Goal: Task Accomplishment & Management: Complete application form

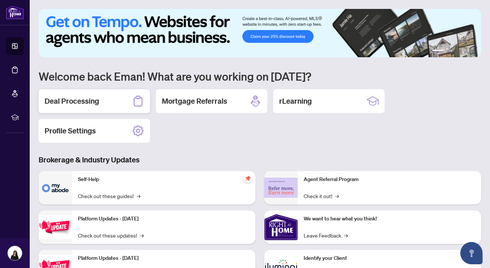
click at [119, 95] on div "Deal Processing" at bounding box center [94, 101] width 111 height 24
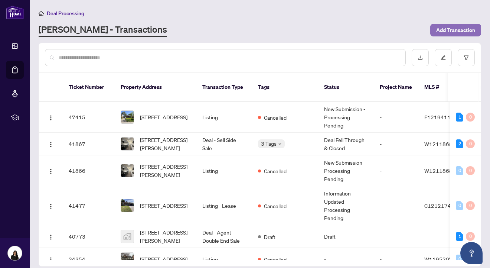
click at [465, 30] on span "Add Transaction" at bounding box center [455, 30] width 39 height 12
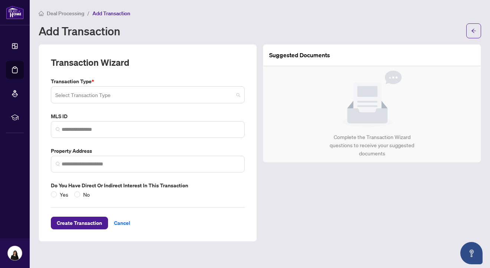
click at [87, 99] on input "search" at bounding box center [144, 96] width 178 height 16
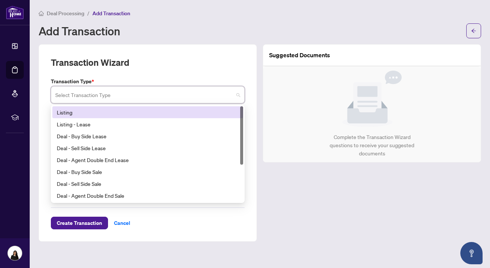
click at [83, 114] on div "Listing" at bounding box center [148, 112] width 182 height 8
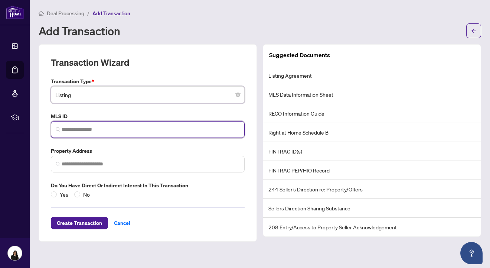
click at [84, 127] on input "search" at bounding box center [151, 130] width 178 height 8
paste input "*********"
type input "*********"
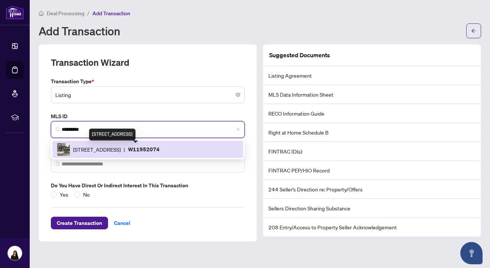
click at [105, 148] on span "[STREET_ADDRESS]" at bounding box center [97, 149] width 48 height 8
type input "**********"
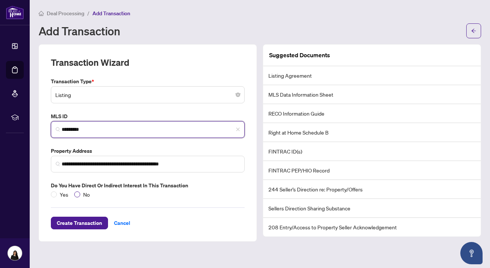
type input "*********"
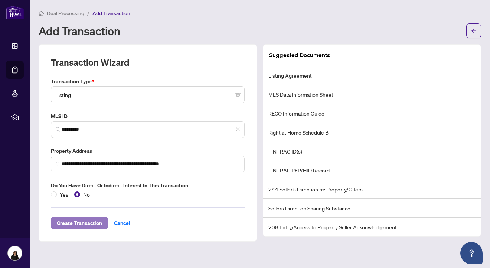
click at [77, 223] on span "Create Transaction" at bounding box center [79, 223] width 45 height 12
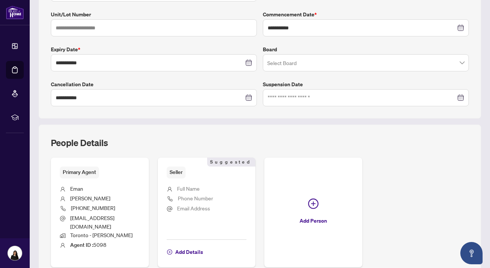
scroll to position [190, 0]
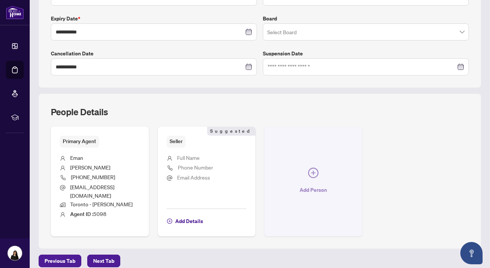
click at [311, 187] on span "Add Person" at bounding box center [313, 190] width 27 height 12
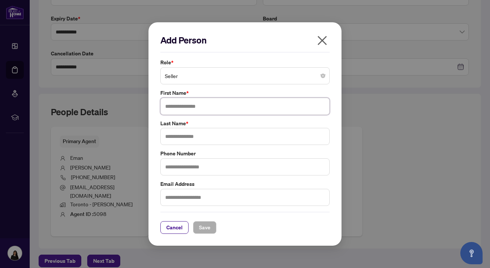
click at [234, 108] on input "text" at bounding box center [244, 106] width 169 height 17
type input "******"
type input "****"
click at [206, 228] on span "Save" at bounding box center [205, 227] width 12 height 12
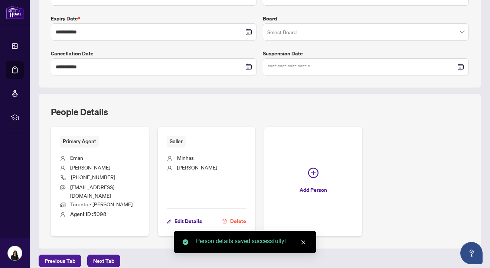
scroll to position [0, 0]
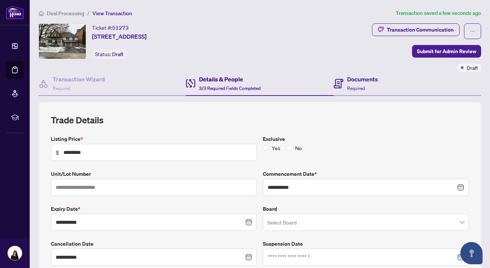
click at [394, 84] on div "Documents Required" at bounding box center [407, 84] width 147 height 24
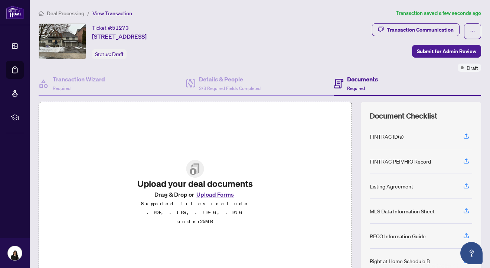
scroll to position [43, 0]
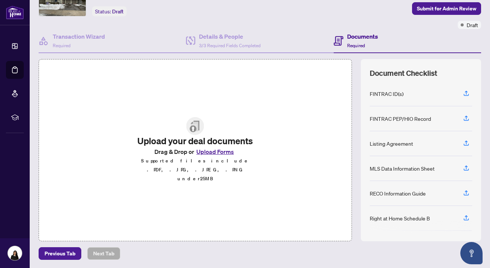
click at [208, 156] on button "Upload Forms" at bounding box center [215, 152] width 42 height 10
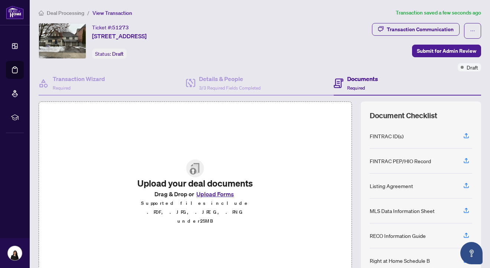
scroll to position [0, 0]
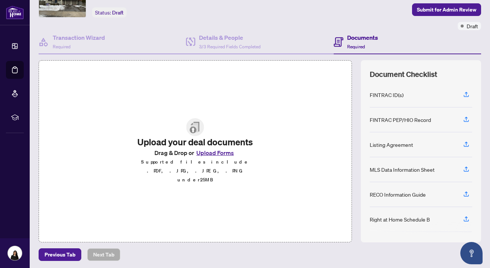
scroll to position [43, 0]
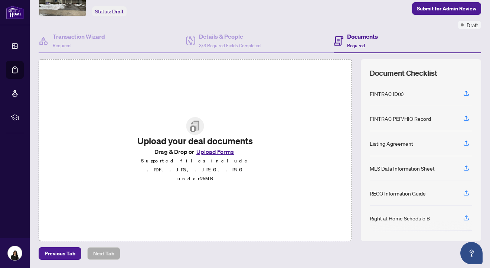
click at [222, 156] on button "Upload Forms" at bounding box center [215, 152] width 42 height 10
click at [203, 156] on button "Upload Forms" at bounding box center [215, 152] width 42 height 10
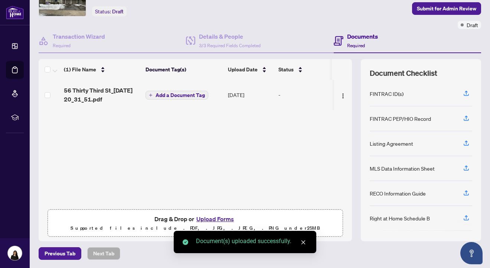
click at [90, 92] on span "56 Thirty Third St_[DATE] 20_31_51.pdf" at bounding box center [102, 95] width 76 height 18
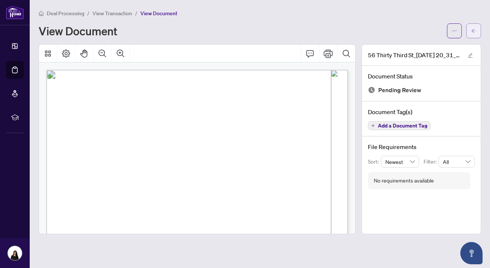
click at [479, 32] on button "button" at bounding box center [473, 30] width 15 height 15
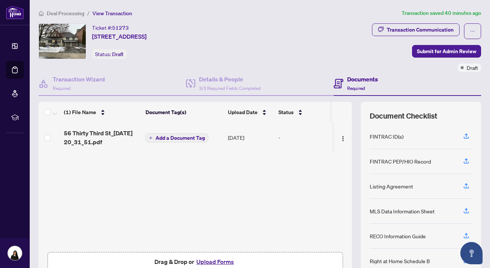
scroll to position [43, 0]
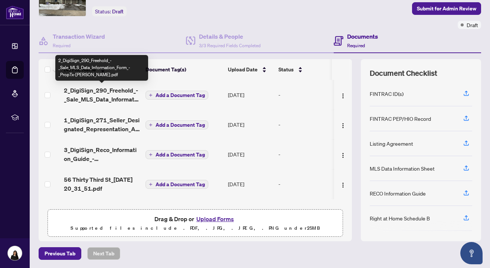
click at [101, 92] on span "2_DigiSign_290_Freehold_-_Sale_MLS_Data_Information_Form_-_PropTx-[PERSON_NAME]…" at bounding box center [102, 95] width 76 height 18
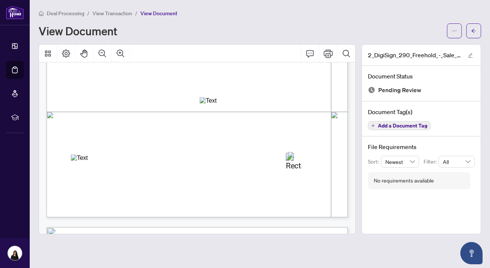
scroll to position [242, 0]
click at [478, 26] on button "button" at bounding box center [473, 30] width 15 height 15
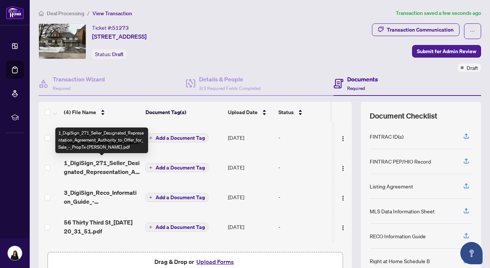
click at [117, 170] on span "1_DigiSign_271_Seller_Designated_Representation_Agreement_Authority_to_Offer_fo…" at bounding box center [102, 167] width 76 height 18
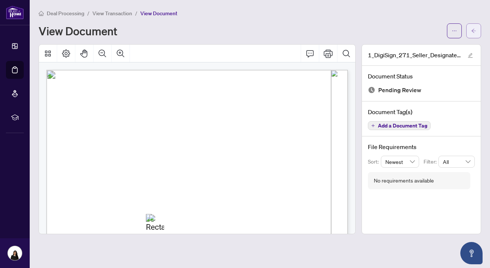
click at [476, 29] on icon "arrow-left" at bounding box center [473, 30] width 5 height 5
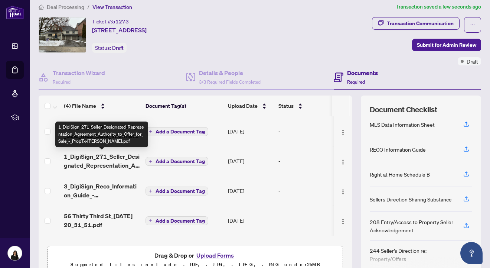
scroll to position [6, 0]
click at [119, 153] on span "1_DigiSign_271_Seller_Designated_Representation_Agreement_Authority_to_Offer_fo…" at bounding box center [102, 161] width 76 height 18
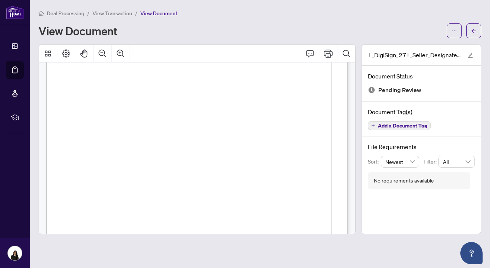
scroll to position [1834, 0]
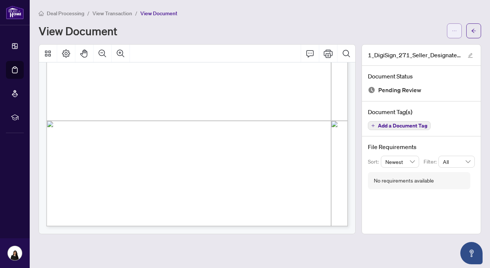
click at [452, 33] on span "button" at bounding box center [454, 31] width 5 height 12
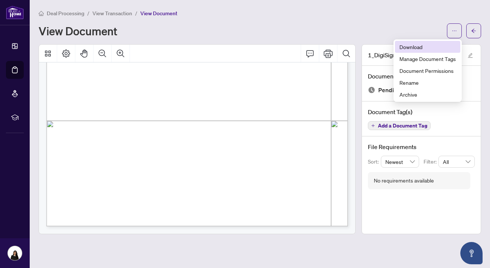
click at [444, 43] on span "Download" at bounding box center [428, 47] width 56 height 8
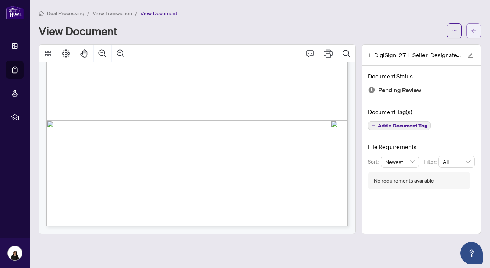
click at [472, 33] on icon "arrow-left" at bounding box center [473, 30] width 5 height 5
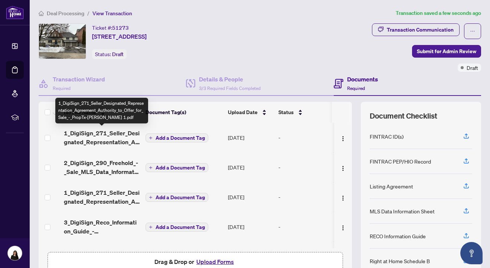
click at [105, 136] on span "1_DigiSign_271_Seller_Designated_Representation_Agreement_Authority_to_Offer_fo…" at bounding box center [102, 137] width 76 height 18
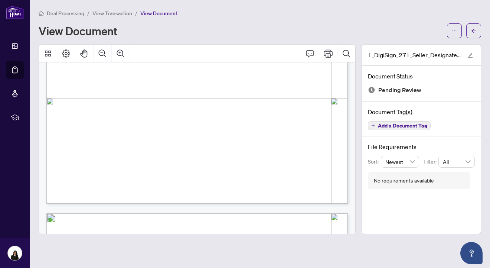
scroll to position [1455, 0]
click at [478, 30] on button "button" at bounding box center [473, 30] width 15 height 15
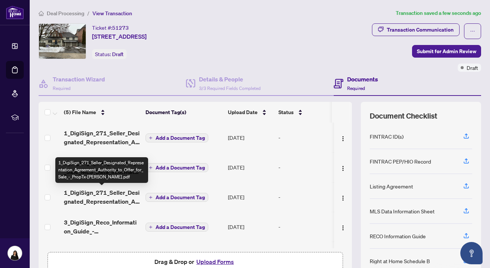
click at [111, 200] on span "1_DigiSign_271_Seller_Designated_Representation_Agreement_Authority_to_Offer_fo…" at bounding box center [102, 197] width 76 height 18
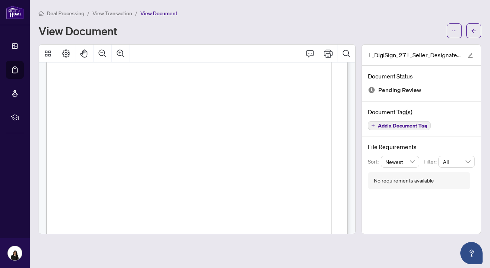
scroll to position [1834, 0]
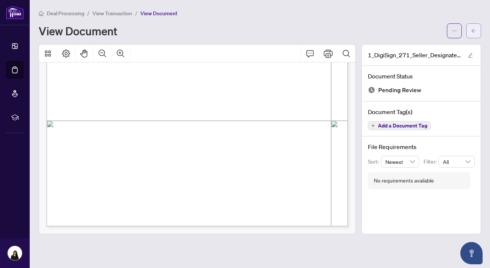
click at [472, 32] on icon "arrow-left" at bounding box center [473, 30] width 5 height 5
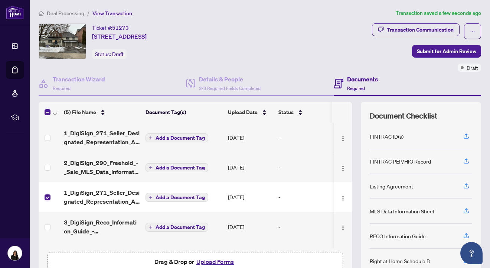
scroll to position [0, 7]
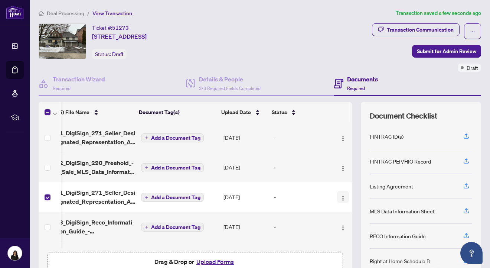
click at [342, 198] on img "button" at bounding box center [343, 198] width 6 height 6
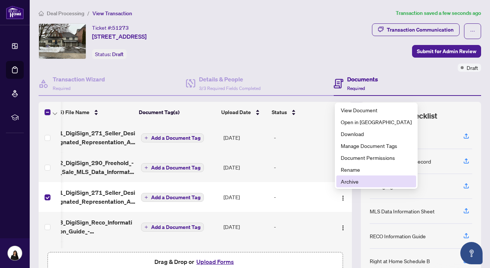
click at [354, 181] on span "Archive" at bounding box center [376, 181] width 71 height 8
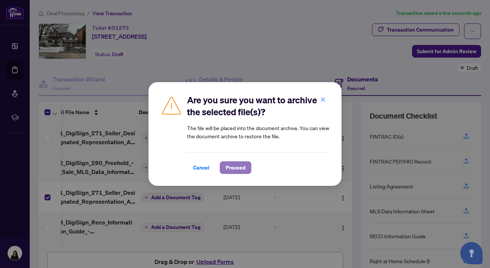
click at [238, 169] on span "Proceed" at bounding box center [236, 168] width 20 height 12
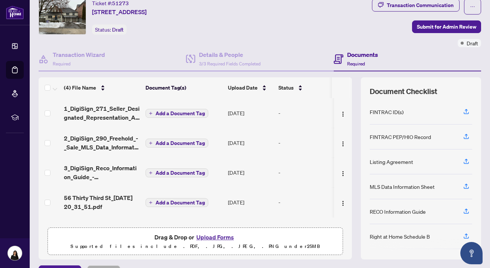
scroll to position [0, 0]
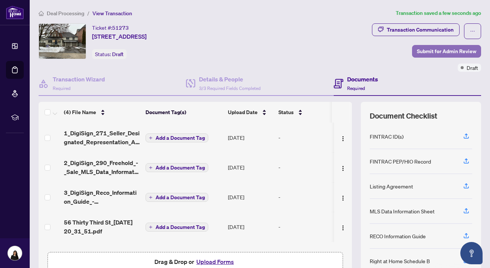
click at [451, 49] on span "Submit for Admin Review" at bounding box center [446, 51] width 59 height 12
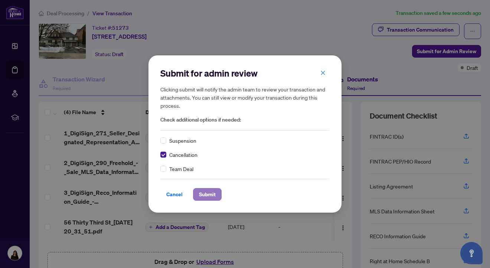
click at [207, 198] on span "Submit" at bounding box center [207, 194] width 17 height 12
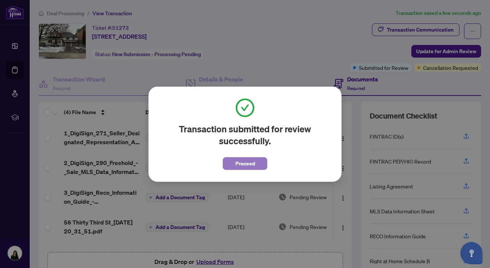
click at [254, 166] on span "Proceed" at bounding box center [245, 163] width 20 height 12
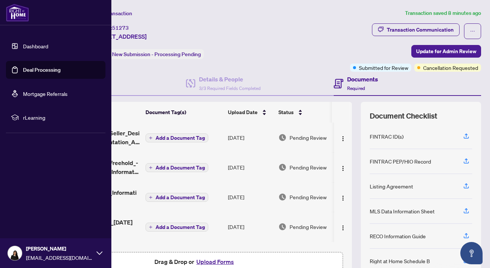
click at [26, 47] on link "Dashboard" at bounding box center [35, 46] width 25 height 7
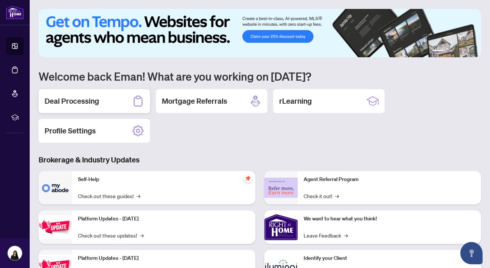
click at [119, 98] on div "Deal Processing" at bounding box center [94, 101] width 111 height 24
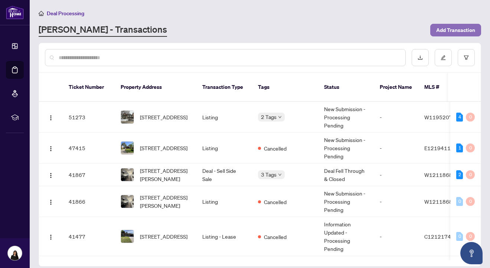
click at [444, 29] on span "Add Transaction" at bounding box center [455, 30] width 39 height 12
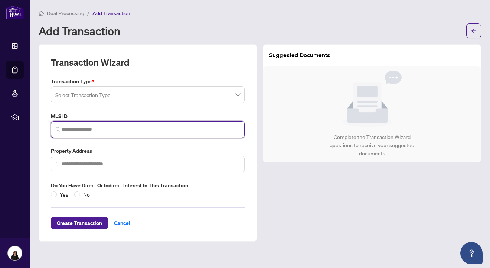
click at [140, 127] on input "search" at bounding box center [151, 130] width 178 height 8
paste input "*********"
type input "*********"
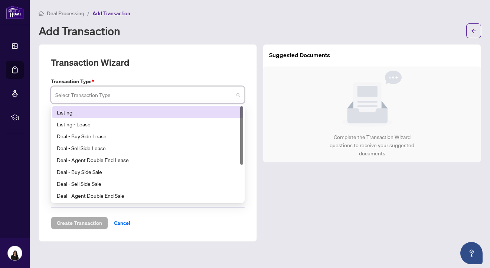
click at [143, 98] on input "search" at bounding box center [144, 96] width 178 height 16
click at [140, 111] on div "Listing" at bounding box center [148, 112] width 182 height 8
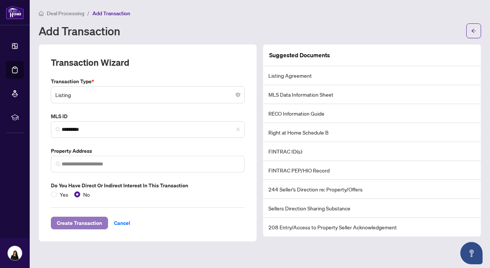
click at [79, 222] on span "Create Transaction" at bounding box center [79, 223] width 45 height 12
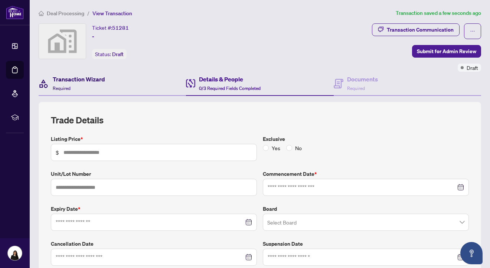
click at [98, 89] on div "Transaction Wizard Required" at bounding box center [79, 83] width 52 height 17
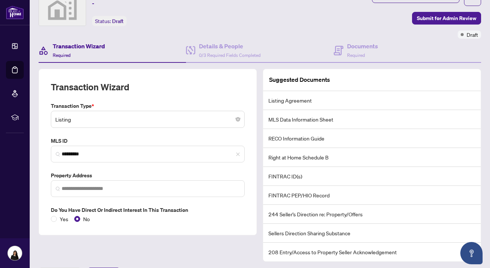
scroll to position [42, 0]
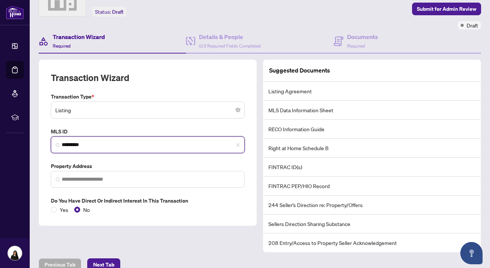
click at [91, 141] on input "*********" at bounding box center [151, 145] width 178 height 8
drag, startPoint x: 100, startPoint y: 147, endPoint x: 39, endPoint y: 143, distance: 61.0
click at [39, 143] on div "Transaction Wizard Transaction Type * Listing MLS ID E12351677 ********* Proper…" at bounding box center [148, 142] width 218 height 166
paste input "*********"
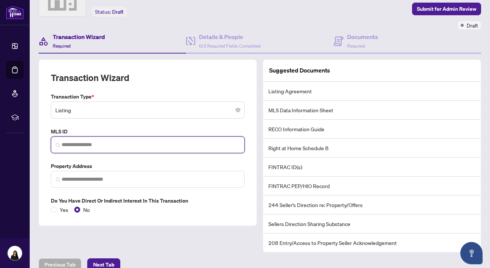
type input "*********"
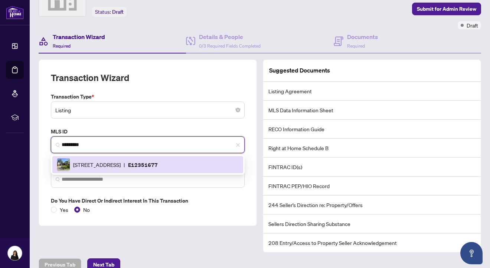
click at [90, 161] on span "[STREET_ADDRESS]" at bounding box center [97, 164] width 48 height 8
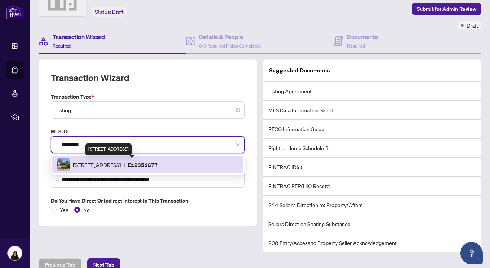
type input "**********"
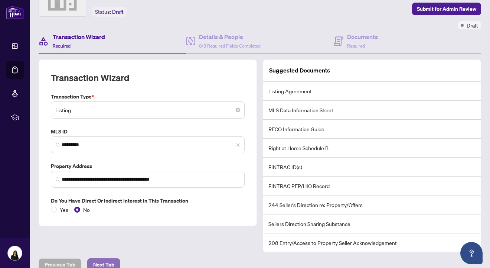
click at [101, 258] on span "Next Tab" at bounding box center [103, 264] width 21 height 12
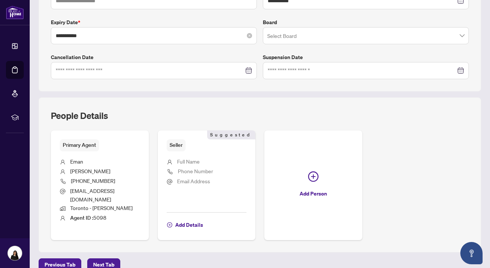
scroll to position [190, 0]
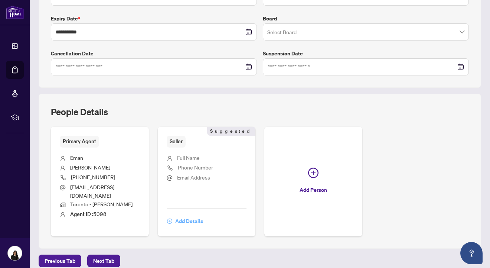
click at [187, 215] on span "Add Details" at bounding box center [189, 221] width 28 height 12
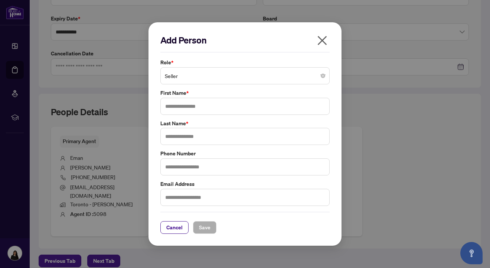
click at [204, 67] on div "Seller" at bounding box center [244, 75] width 169 height 17
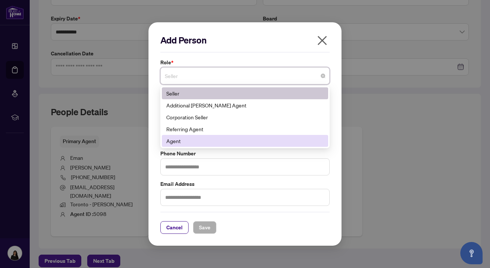
click at [194, 137] on div "Agent" at bounding box center [244, 141] width 157 height 8
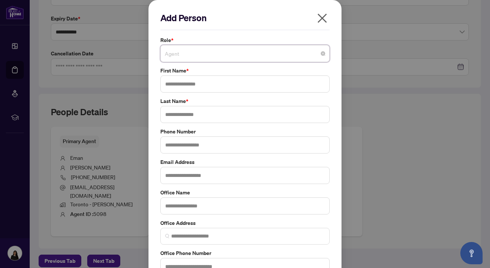
click at [205, 51] on span "Agent" at bounding box center [245, 53] width 160 height 14
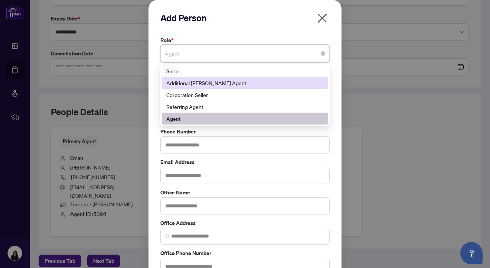
click at [203, 79] on div "Additional RAHR Agent" at bounding box center [244, 83] width 157 height 8
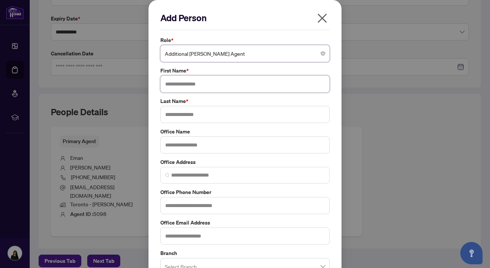
click at [204, 88] on input "text" at bounding box center [244, 83] width 169 height 17
type input "******"
type input "****"
click at [157, 146] on div "Add Person Role * Additional RAHR Agent 1 10 141 Seller Additional RAHR Agent C…" at bounding box center [245, 172] width 193 height 345
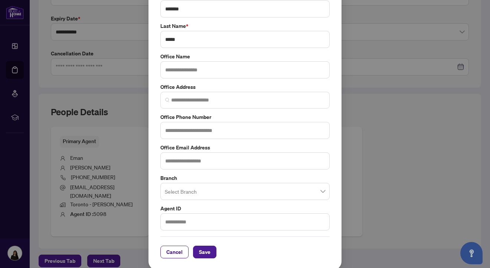
scroll to position [77, 0]
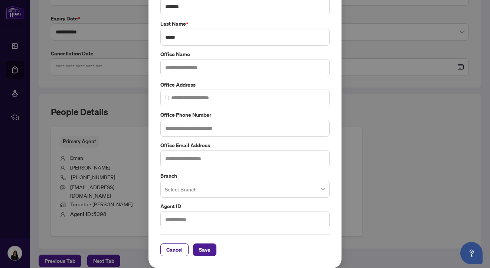
click at [197, 243] on span "Save" at bounding box center [204, 249] width 23 height 13
click at [203, 253] on span "Save" at bounding box center [205, 250] width 12 height 12
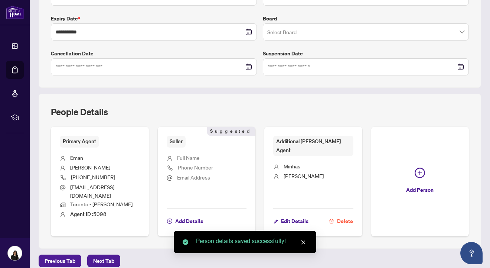
scroll to position [0, 0]
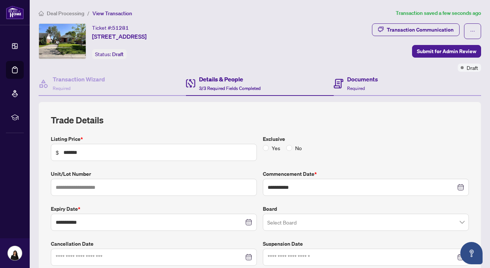
click at [371, 74] on div "Documents Required" at bounding box center [407, 84] width 147 height 24
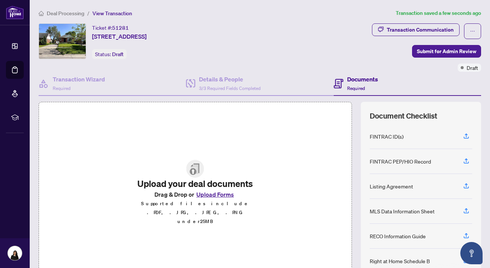
scroll to position [43, 0]
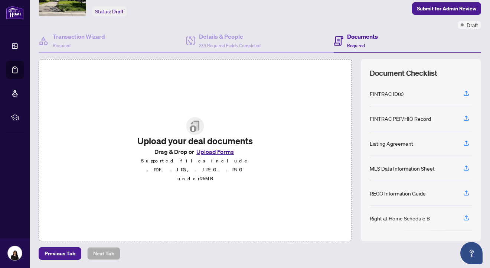
click at [211, 227] on div "Upload your deal documents Drag & Drop or Upload Forms Supported files include …" at bounding box center [195, 150] width 313 height 182
click at [220, 156] on button "Upload Forms" at bounding box center [215, 152] width 42 height 10
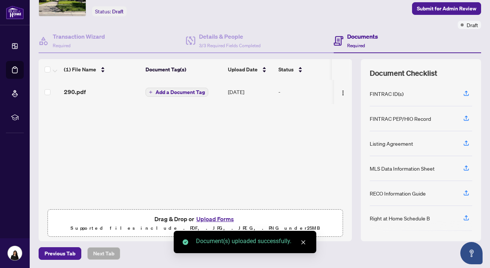
click at [224, 220] on button "Upload Forms" at bounding box center [215, 219] width 42 height 10
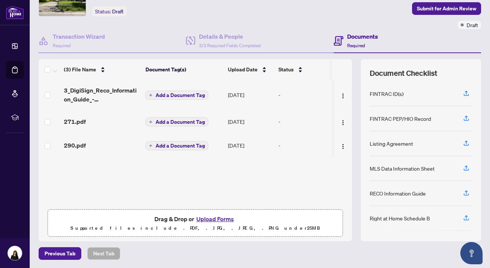
click at [108, 150] on td "290.pdf" at bounding box center [102, 145] width 82 height 24
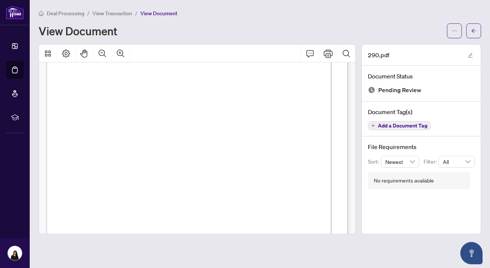
scroll to position [49, 0]
click at [473, 32] on icon "arrow-left" at bounding box center [473, 30] width 5 height 5
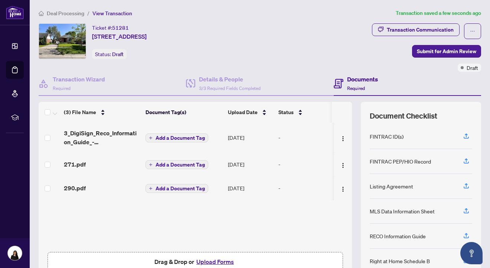
click at [88, 165] on div "271.pdf" at bounding box center [102, 164] width 76 height 9
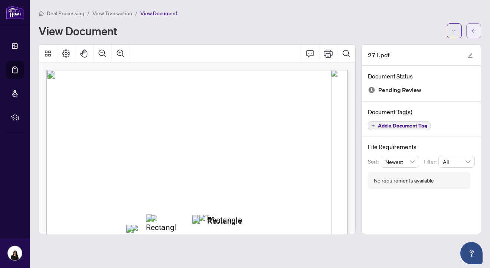
click at [476, 29] on icon "arrow-left" at bounding box center [473, 30] width 5 height 5
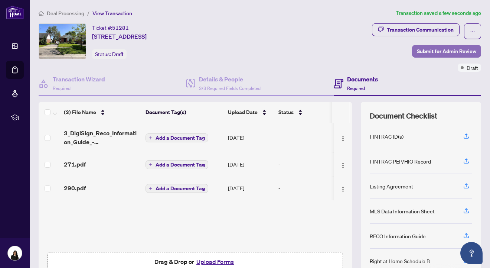
click at [460, 52] on span "Submit for Admin Review" at bounding box center [446, 51] width 59 height 12
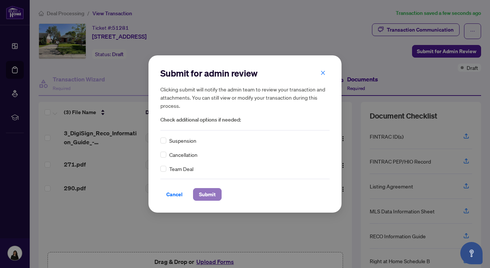
click at [215, 194] on span "Submit" at bounding box center [207, 194] width 17 height 12
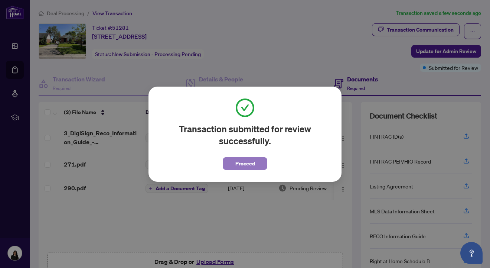
click at [250, 159] on span "Proceed" at bounding box center [245, 163] width 20 height 12
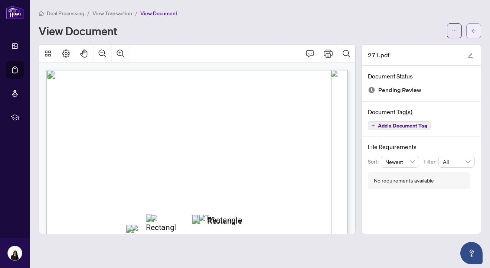
click at [479, 27] on button "button" at bounding box center [473, 30] width 15 height 15
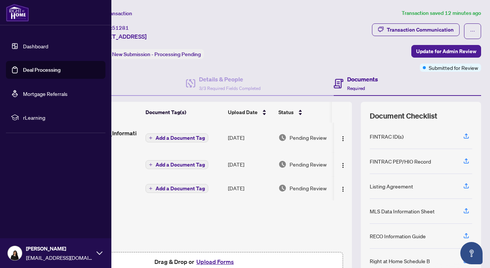
click at [23, 48] on link "Dashboard" at bounding box center [35, 46] width 25 height 7
